Goal: Complete Application Form: Complete application form

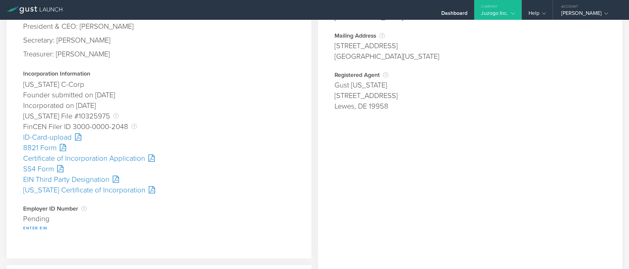
click at [40, 227] on button "Enter EIN" at bounding box center [35, 228] width 24 height 8
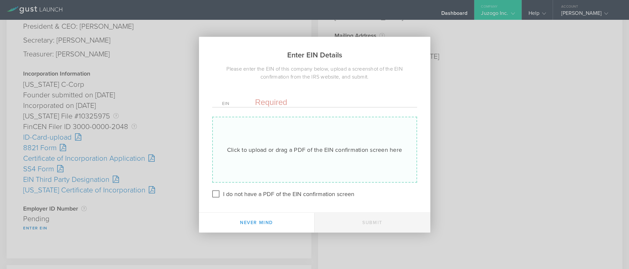
click at [271, 145] on div "Click to upload or drag a PDF of the EIN confirmation screen here" at bounding box center [314, 149] width 175 height 9
type input "C:\fakepath\EIN.pdf"
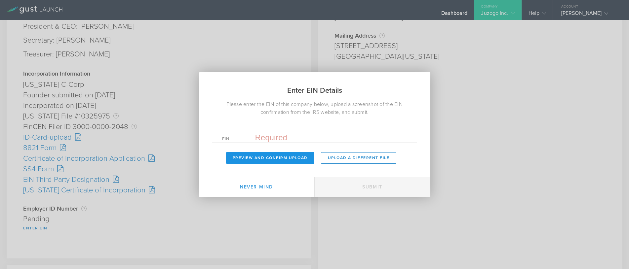
click at [283, 156] on button "Preview and Confirm Upload" at bounding box center [270, 158] width 88 height 12
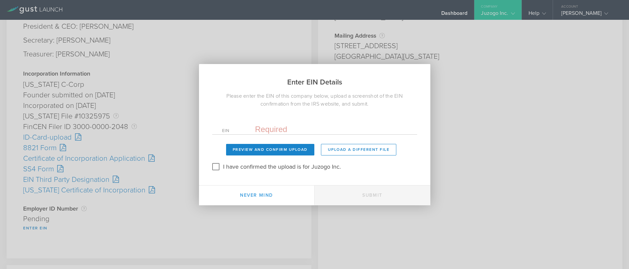
click at [276, 127] on input "text" at bounding box center [331, 130] width 152 height 10
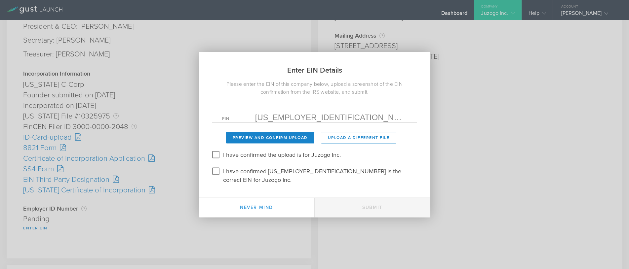
type input "39-4284300"
click at [216, 158] on input "I have confirmed the upload is for Juzogo Inc." at bounding box center [215, 154] width 11 height 11
checkbox input "true"
click at [218, 176] on input "I have confirmed 39-4284300 is the correct EIN for Juzogo Inc." at bounding box center [215, 171] width 11 height 11
checkbox input "true"
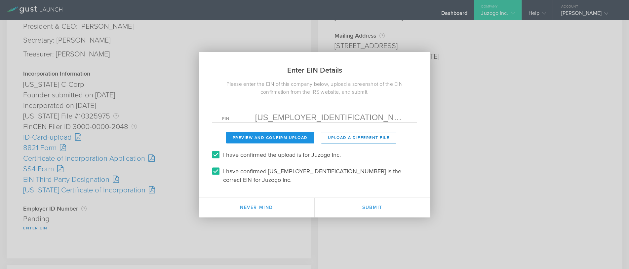
click at [272, 142] on button "Preview and Confirm Upload" at bounding box center [270, 138] width 88 height 12
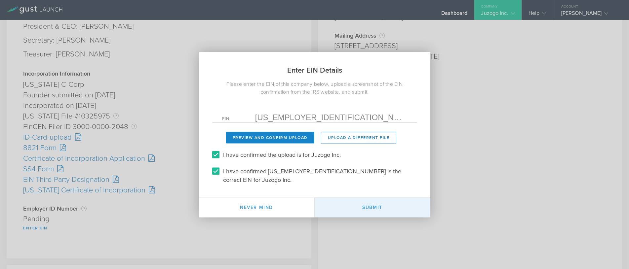
click at [378, 198] on button "Submit" at bounding box center [373, 208] width 116 height 20
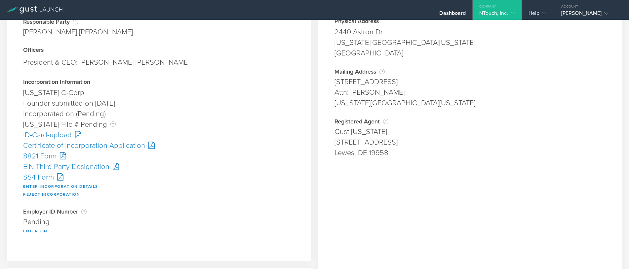
scroll to position [66, 0]
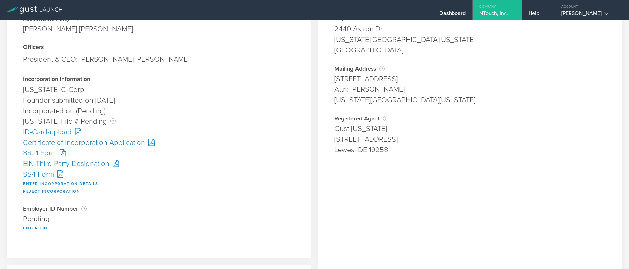
click at [60, 182] on button "Enter Incorporation Details" at bounding box center [60, 184] width 75 height 8
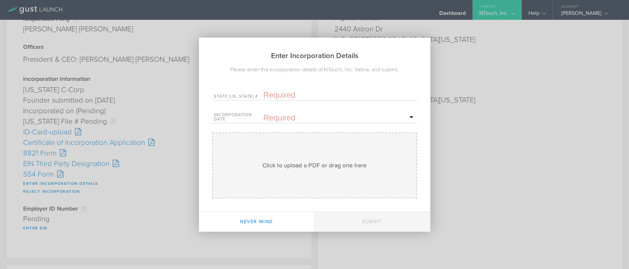
click at [282, 90] on input "text" at bounding box center [339, 95] width 152 height 10
paste input "10332286"
type input "10332286"
click at [281, 116] on input "text" at bounding box center [339, 118] width 152 height 10
click at [345, 176] on span "15" at bounding box center [345, 175] width 12 height 12
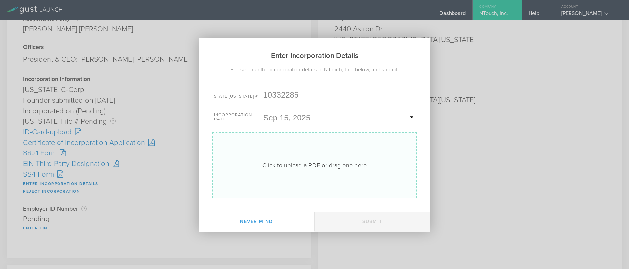
click at [295, 171] on div "Click to upload a PDF or drag one here Uploading" at bounding box center [314, 166] width 205 height 66
type input "C:\fakepath\10332286.pdf"
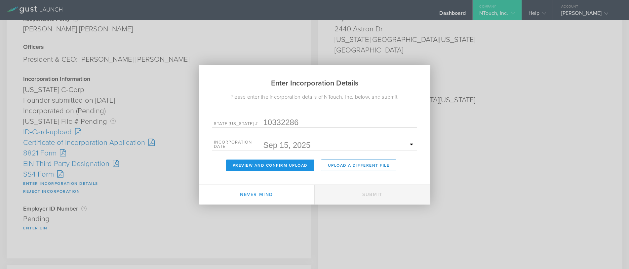
drag, startPoint x: 264, startPoint y: 163, endPoint x: 277, endPoint y: 165, distance: 12.6
click at [264, 163] on button "Preview and Confirm Upload" at bounding box center [270, 166] width 88 height 12
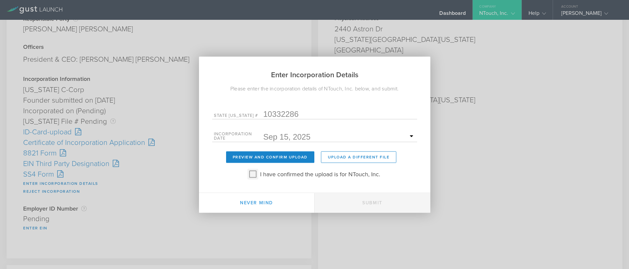
click at [250, 170] on input "I have confirmed the upload is for NTouch, Inc." at bounding box center [252, 174] width 11 height 11
checkbox input "true"
click at [366, 201] on button "Submit" at bounding box center [373, 203] width 116 height 20
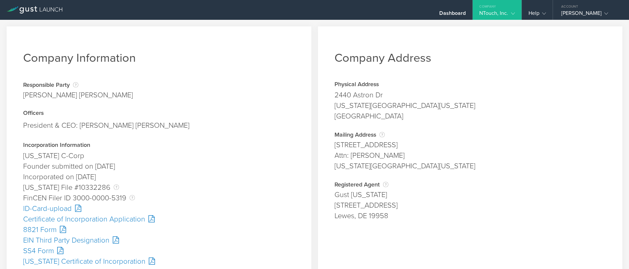
click at [39, 250] on div "SS4 Form" at bounding box center [159, 251] width 272 height 11
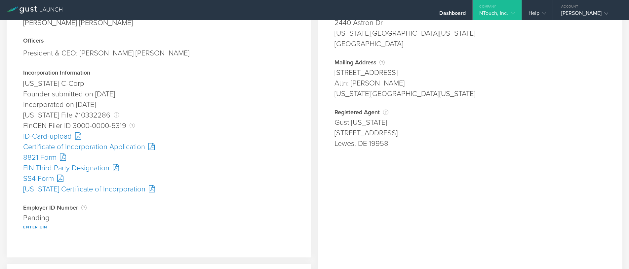
scroll to position [132, 0]
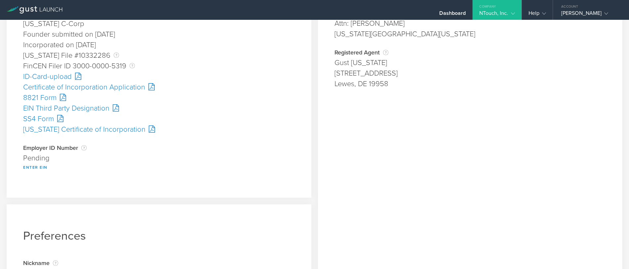
click at [540, 64] on div "Gust [US_STATE]" at bounding box center [470, 62] width 272 height 11
click at [37, 168] on button "Enter EIN" at bounding box center [35, 168] width 24 height 8
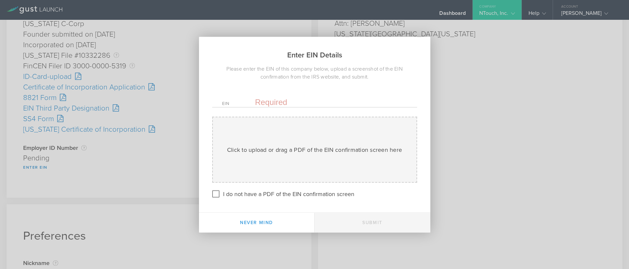
click at [280, 100] on input "text" at bounding box center [331, 102] width 152 height 10
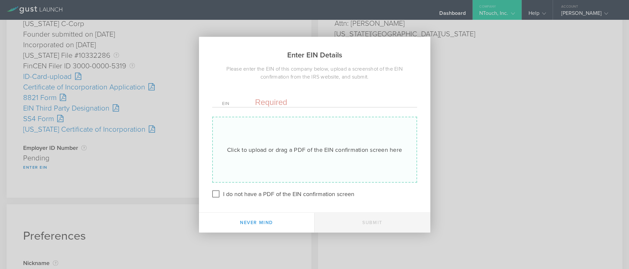
paste input "[US_EMPLOYER_IDENTIFICATION_NUMBER]"
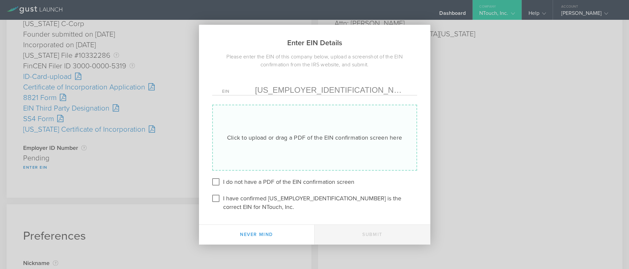
type input "[US_EMPLOYER_IDENTIFICATION_NUMBER]"
click at [264, 152] on div "Click to upload or drag a PDF of the EIN confirmation screen here Uploading" at bounding box center [314, 138] width 205 height 66
type input "C:\fakepath\EIN.pdf"
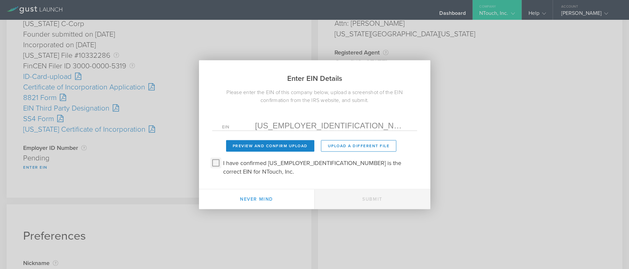
drag, startPoint x: 213, startPoint y: 166, endPoint x: 223, endPoint y: 166, distance: 9.9
click at [213, 166] on input "I have confirmed 39-4394703 is the correct EIN for NTouch, Inc." at bounding box center [215, 163] width 11 height 11
checkbox input "true"
click at [247, 149] on button "Preview and Confirm Upload" at bounding box center [270, 146] width 88 height 12
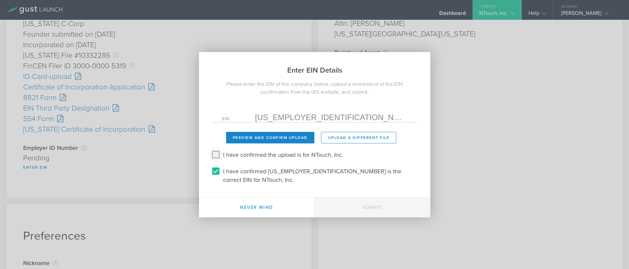
click at [215, 160] on input "I have confirmed the upload is for NTouch, Inc." at bounding box center [215, 154] width 11 height 11
checkbox input "true"
click at [361, 198] on button "Submit" at bounding box center [373, 208] width 116 height 20
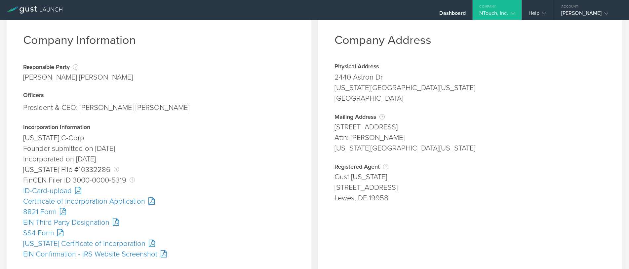
scroll to position [198, 0]
